Goal: Find specific page/section: Find specific page/section

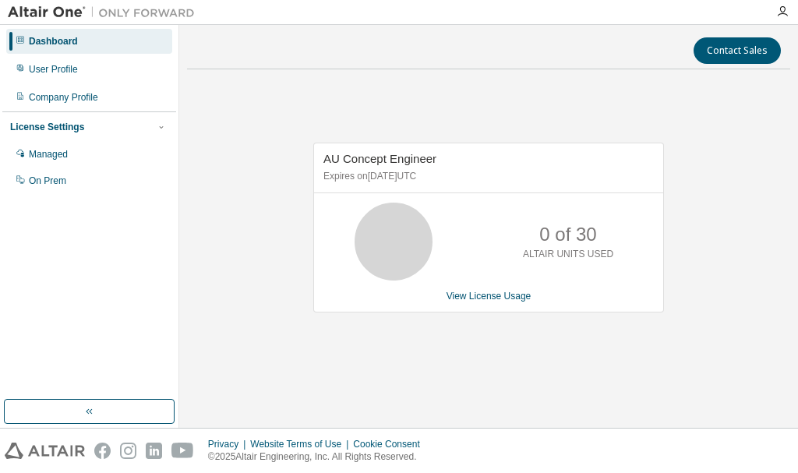
click at [494, 318] on div "AU Concept Engineer Expires on [DATE] UTC 0 of 30 ALTAIR UNITS USED View Licens…" at bounding box center [481, 236] width 366 height 186
click at [107, 160] on div "Managed" at bounding box center [89, 154] width 166 height 25
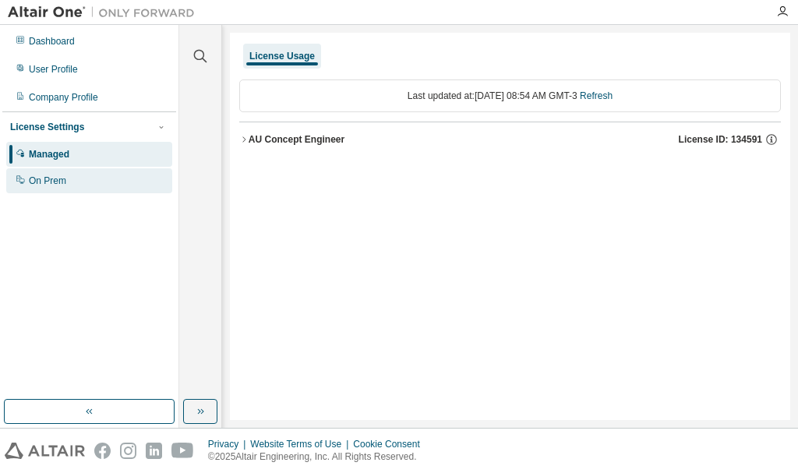
click at [78, 180] on div "On Prem" at bounding box center [89, 180] width 166 height 25
